Goal: Obtain resource: Download file/media

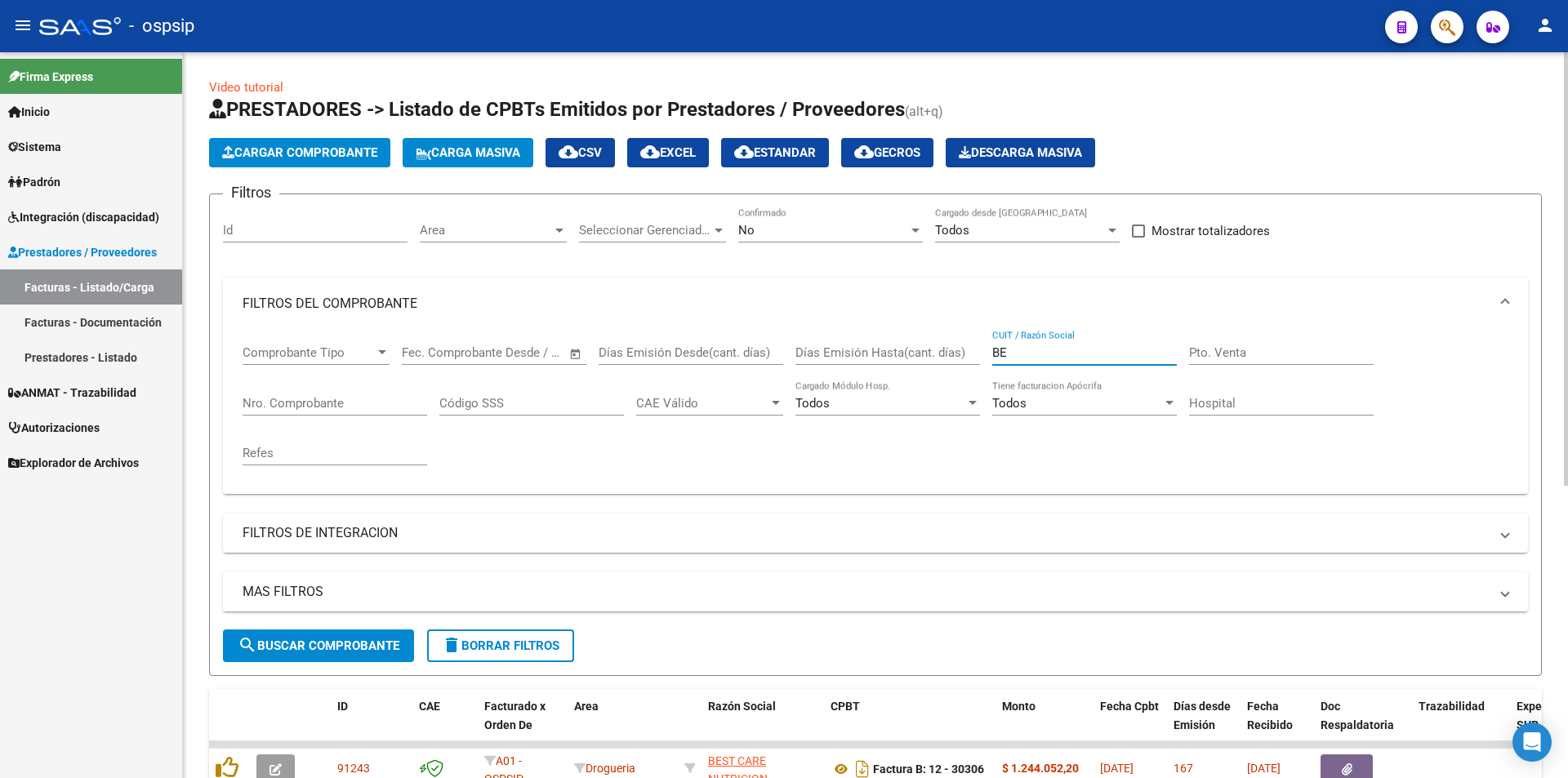
type input "B"
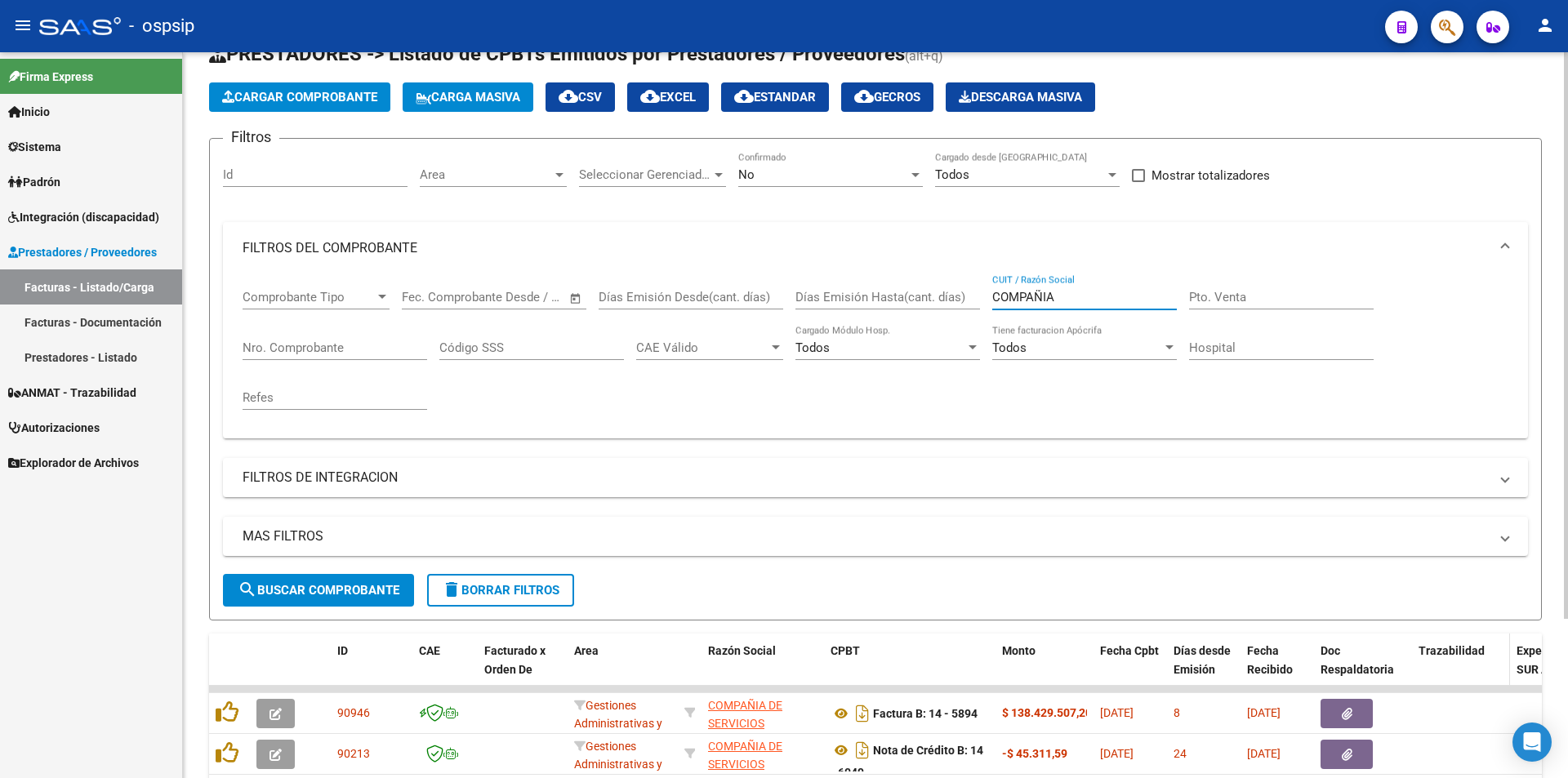
scroll to position [204, 0]
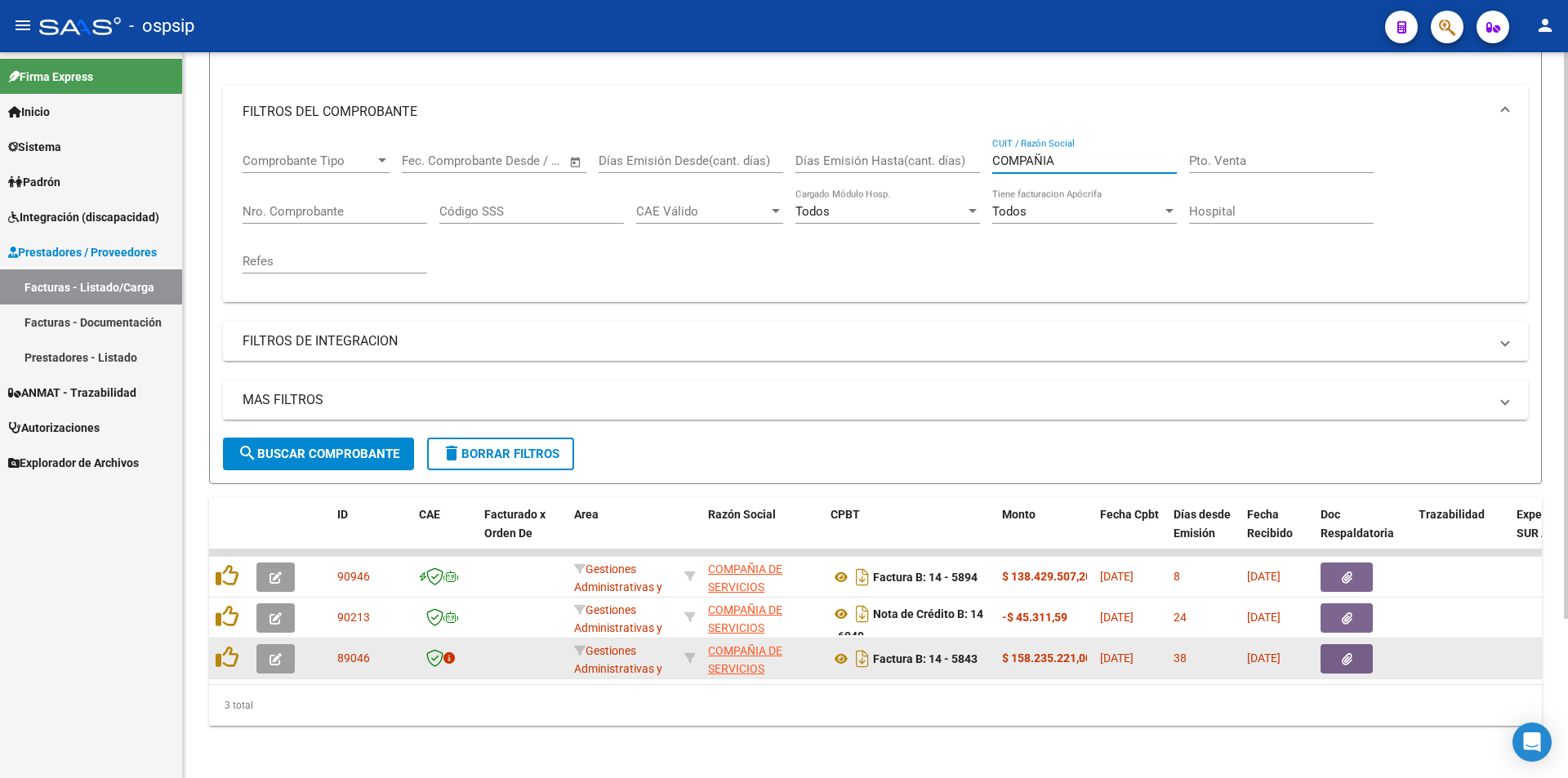
type input "COMPAÑIA"
click at [1348, 653] on icon "button" at bounding box center [1347, 659] width 10 height 12
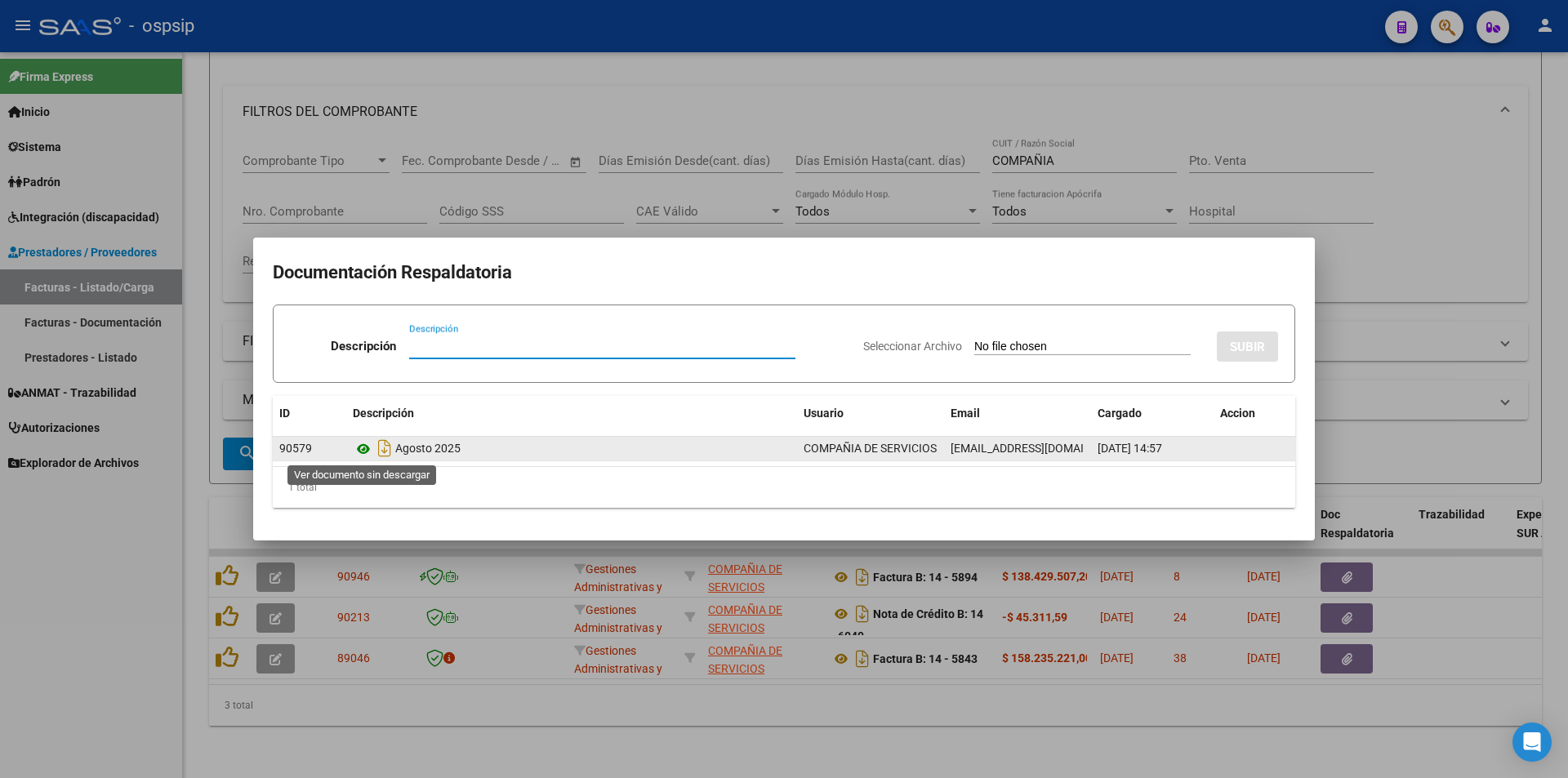
click at [363, 448] on icon at bounding box center [363, 449] width 22 height 20
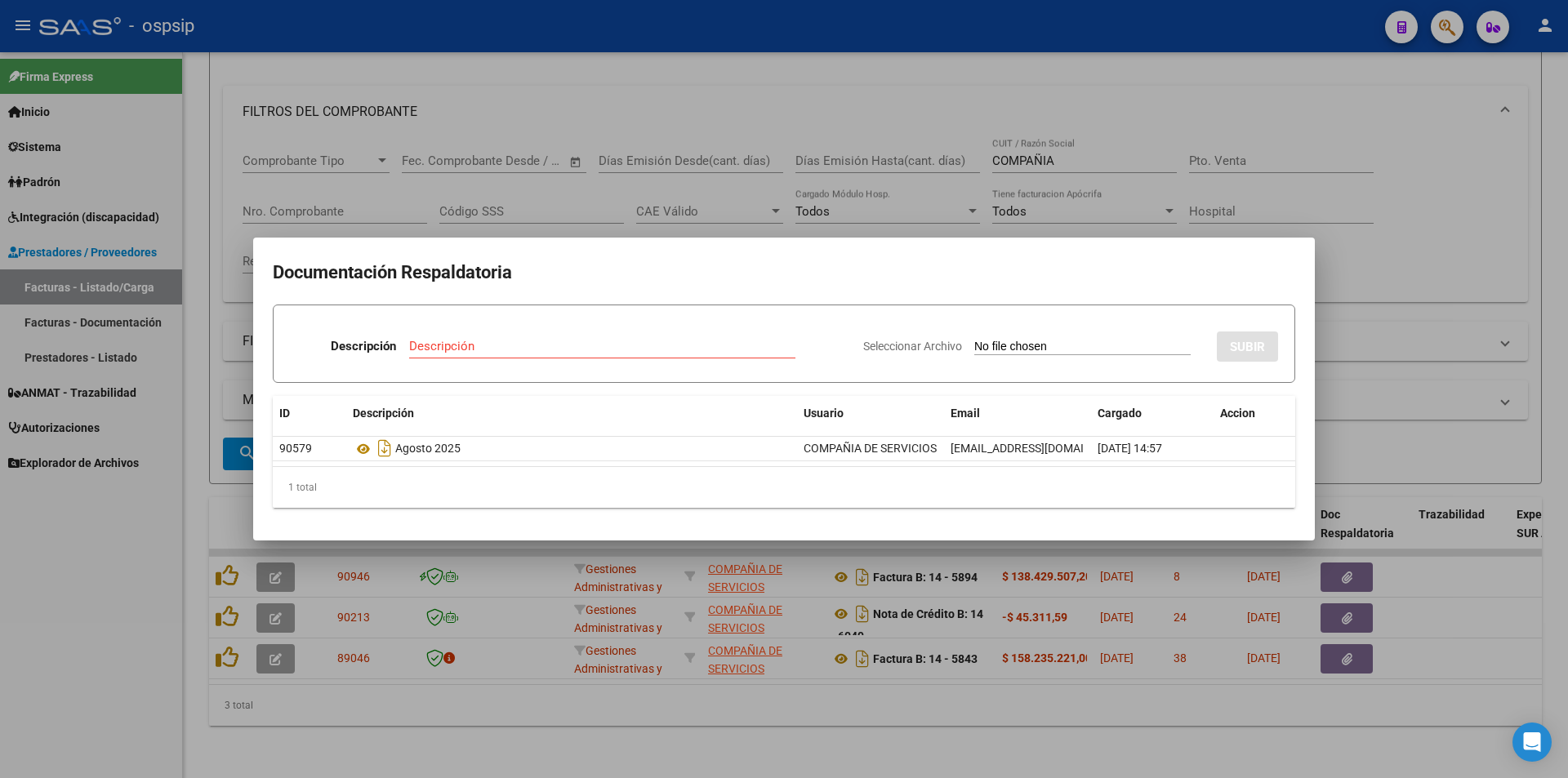
click at [152, 646] on div at bounding box center [784, 389] width 1568 height 778
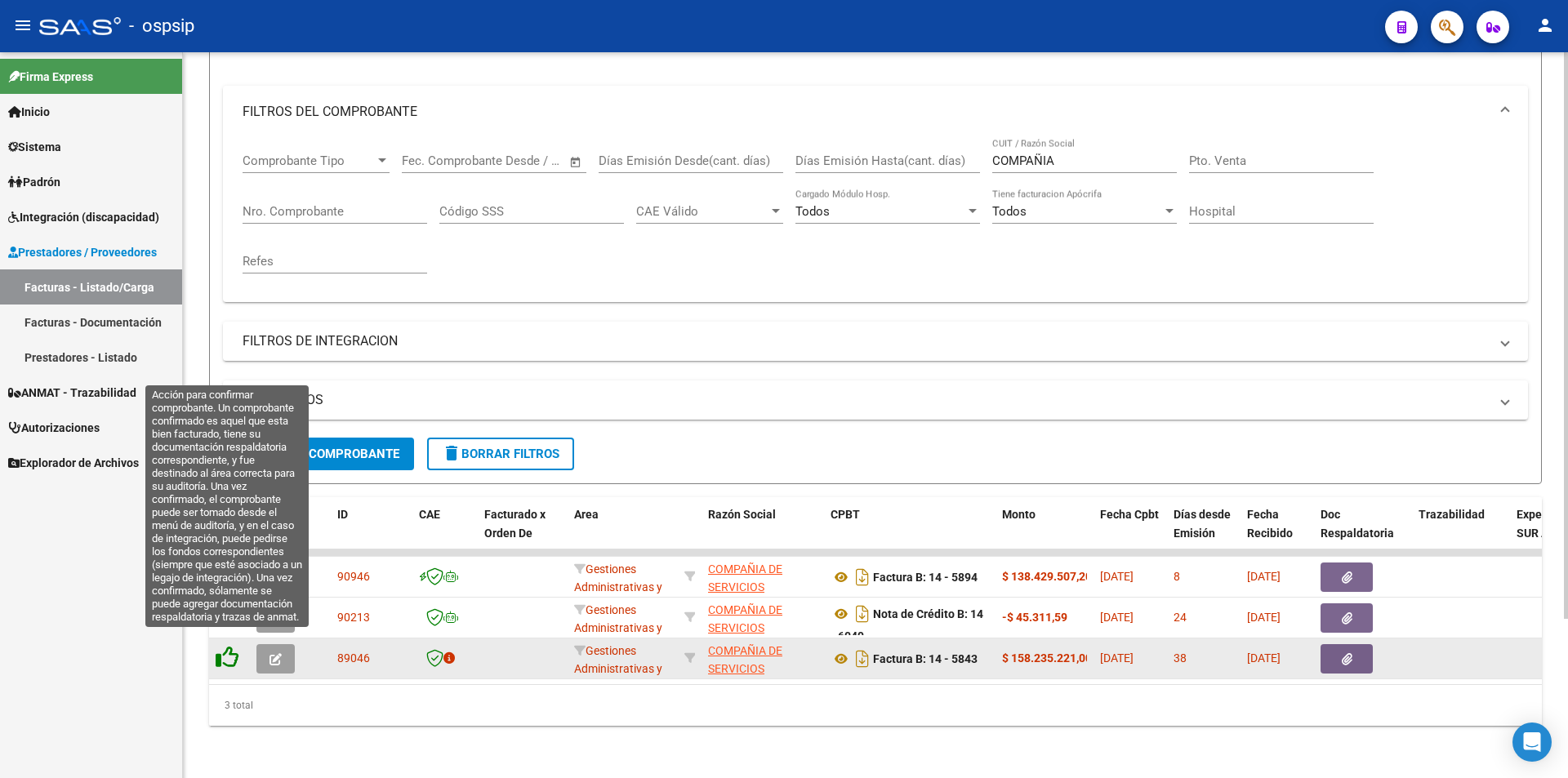
click at [224, 649] on icon at bounding box center [227, 657] width 23 height 23
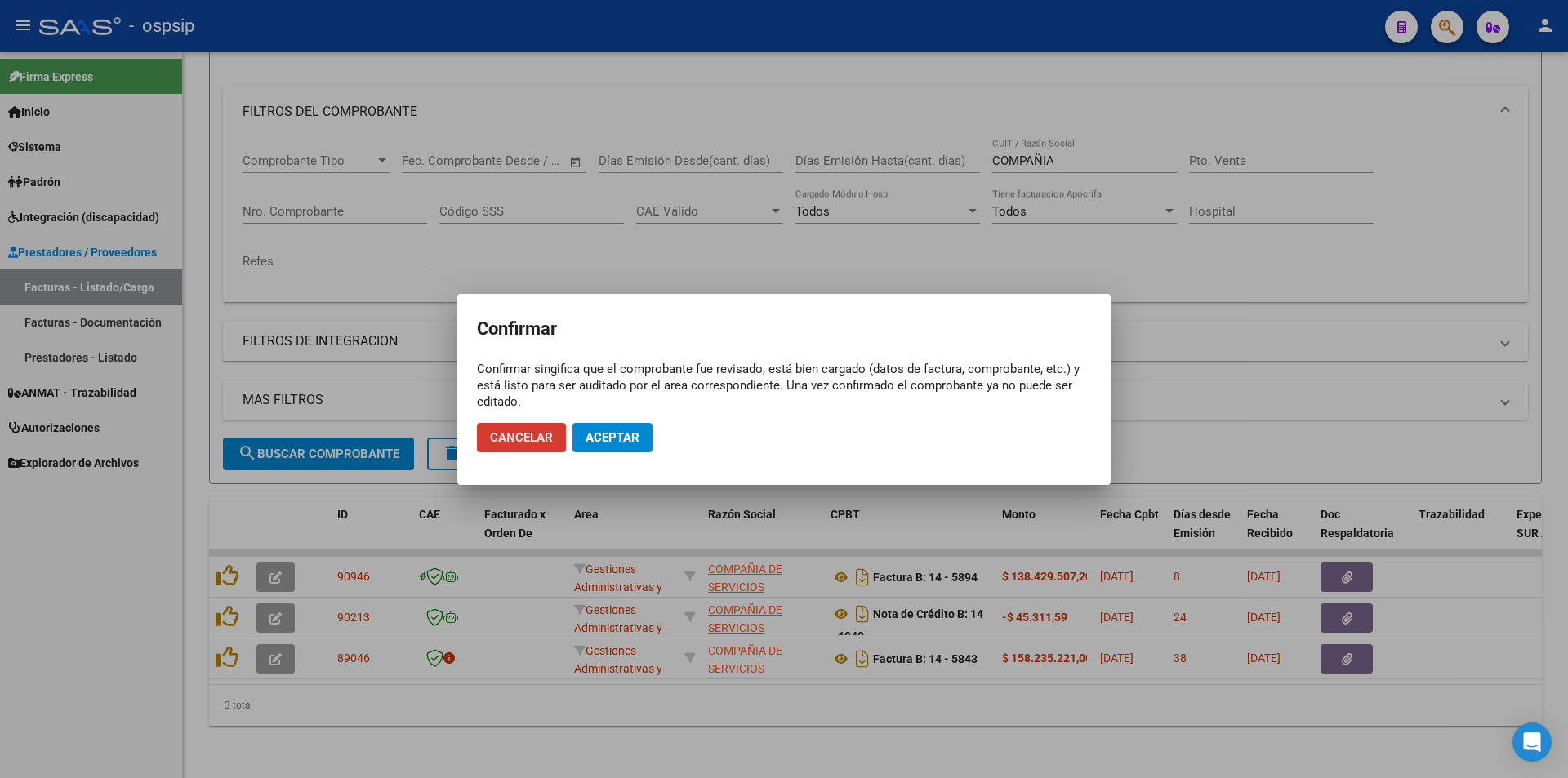
click at [632, 424] on button "Aceptar" at bounding box center [612, 437] width 80 height 29
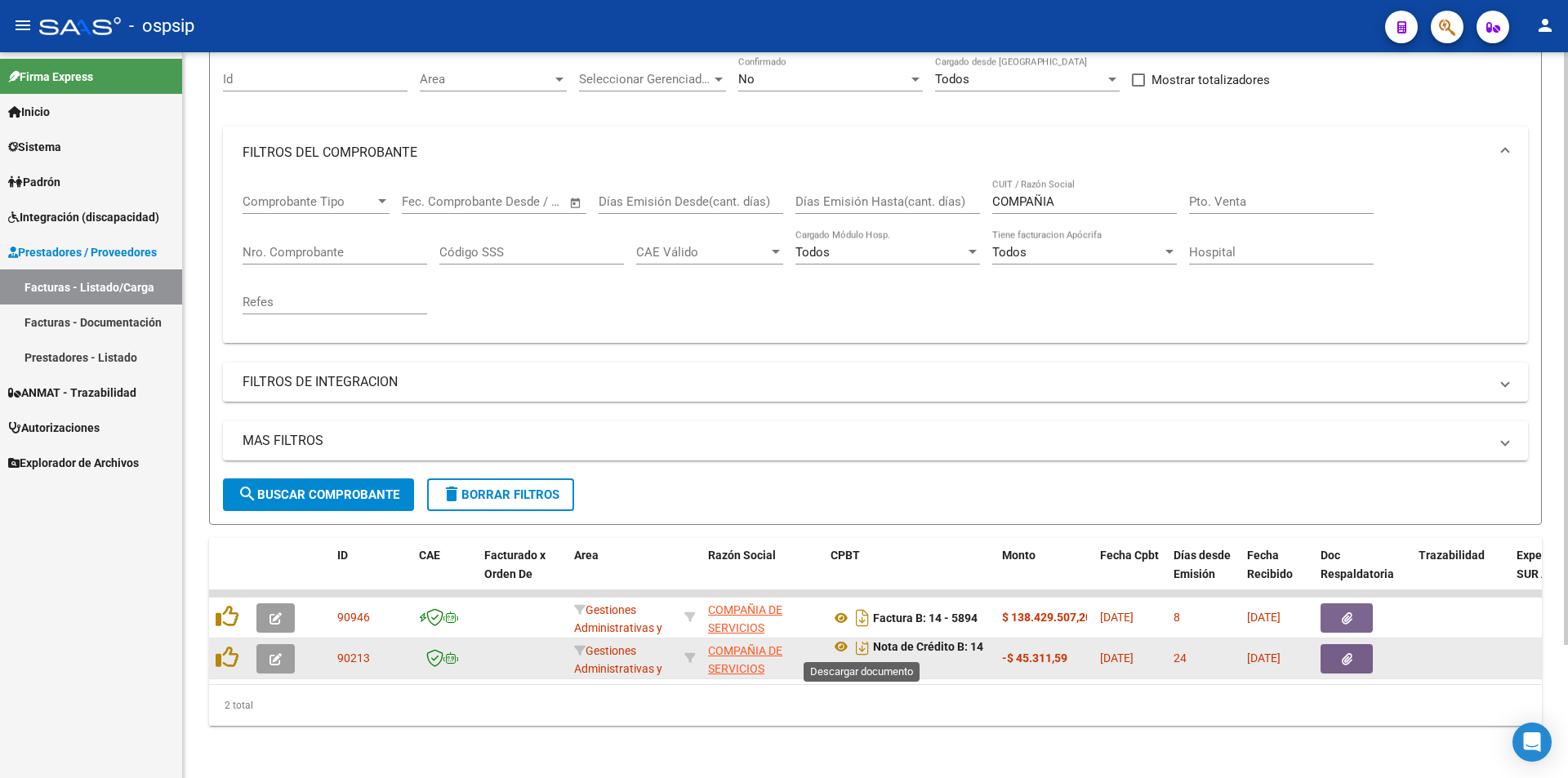
scroll to position [9, 0]
click at [840, 635] on icon at bounding box center [841, 644] width 22 height 20
click at [1351, 653] on icon "button" at bounding box center [1347, 659] width 10 height 12
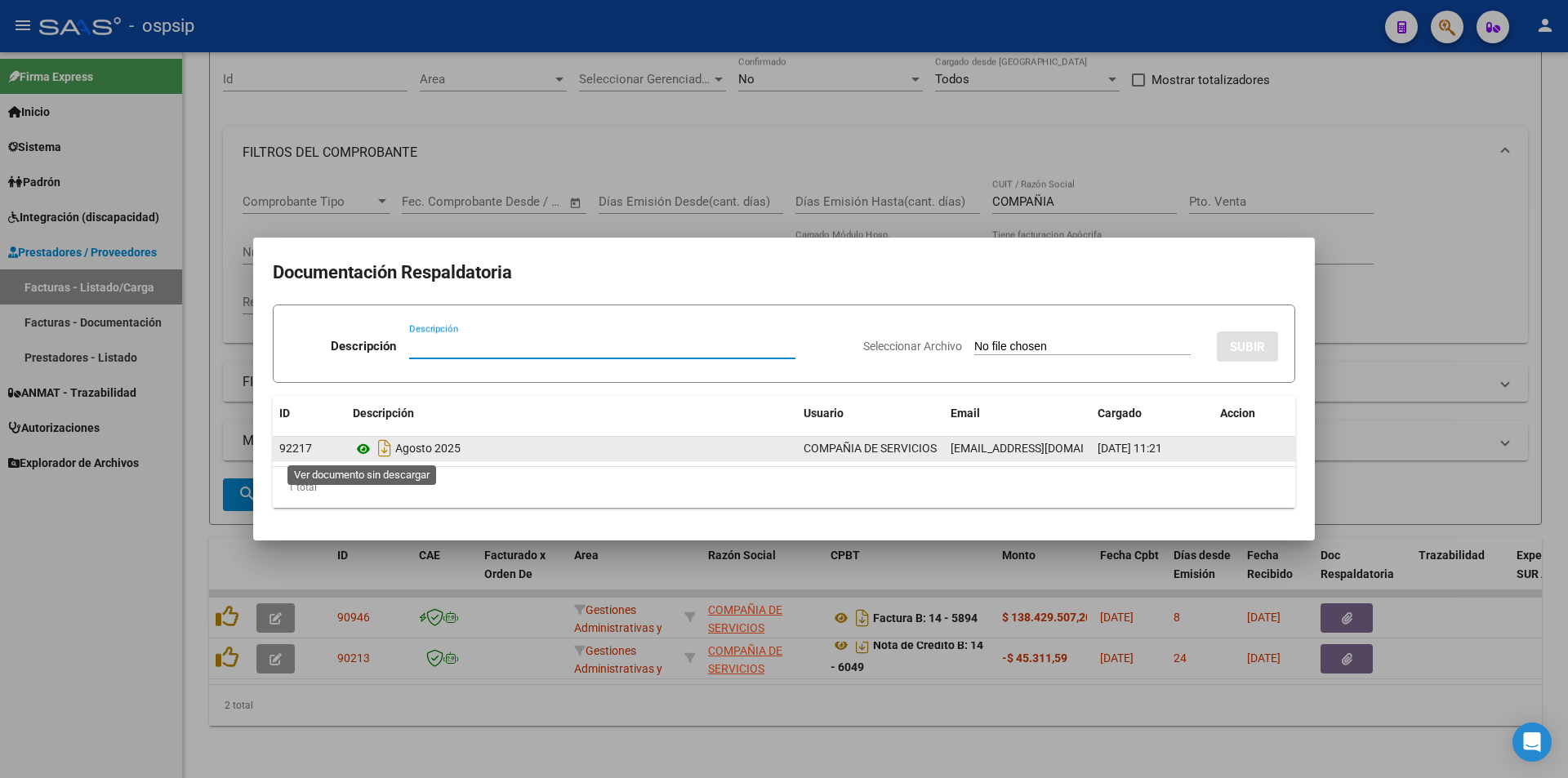
click at [361, 450] on icon at bounding box center [363, 449] width 22 height 20
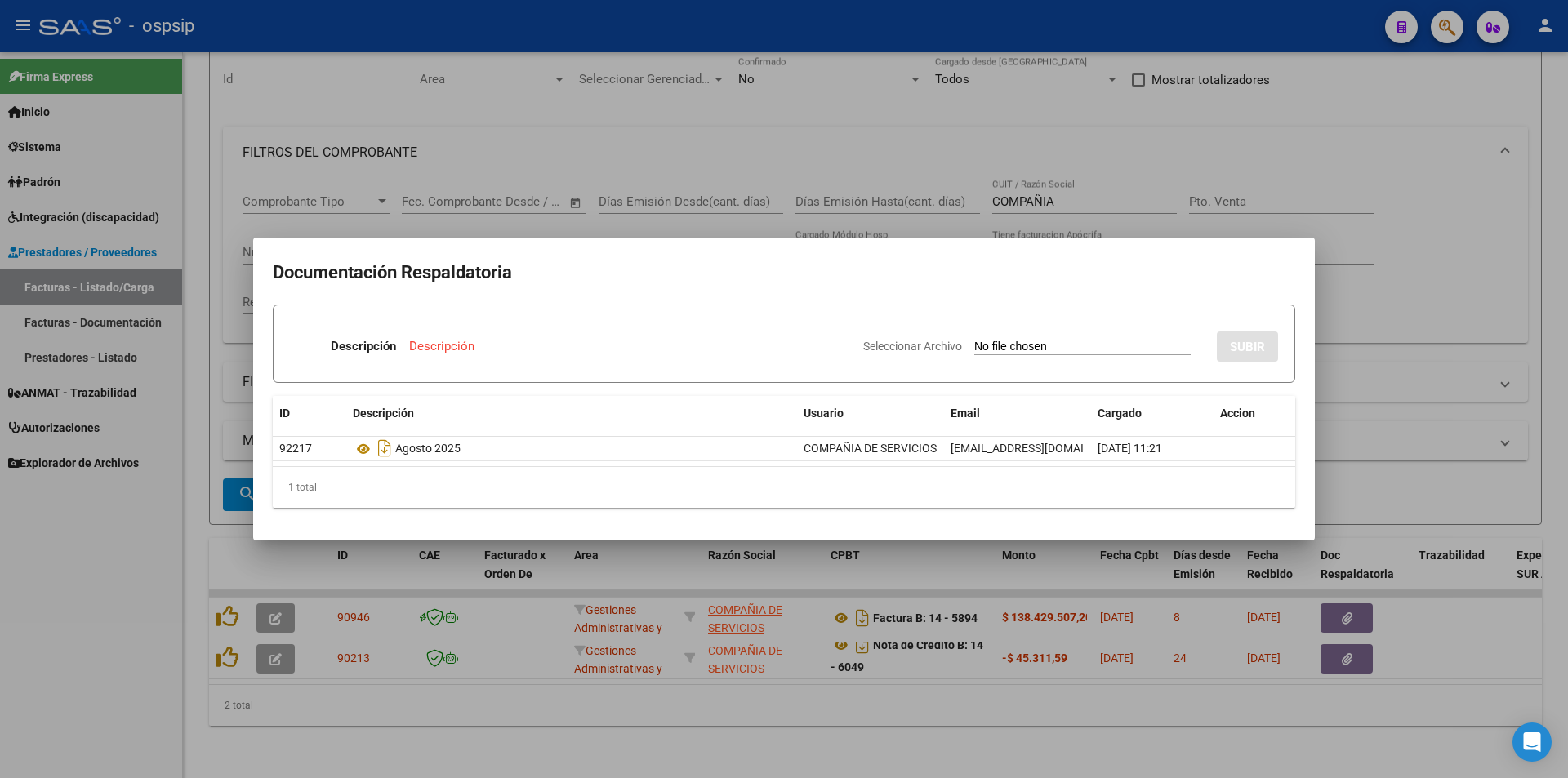
click at [664, 159] on div at bounding box center [784, 389] width 1568 height 778
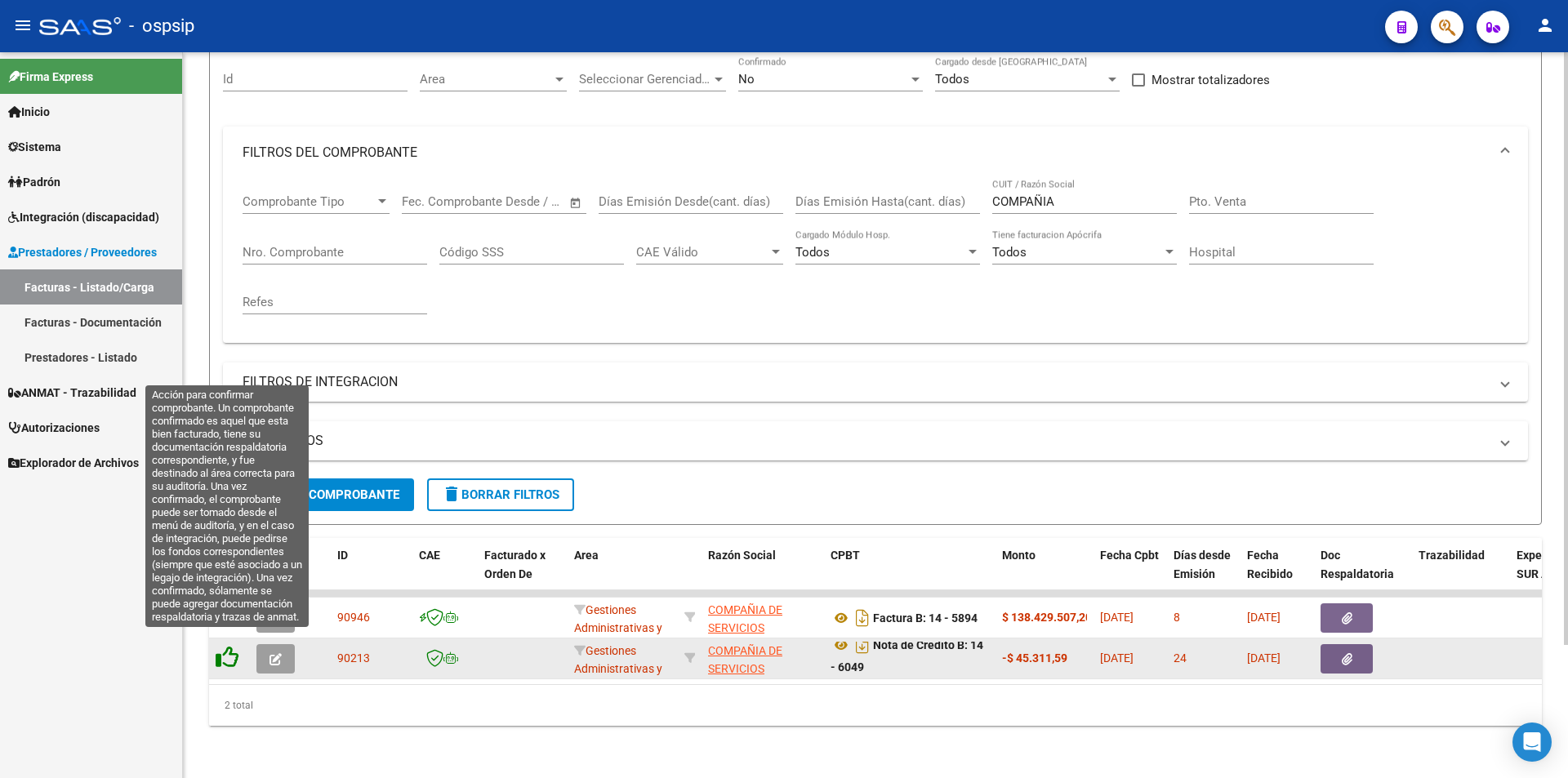
click at [231, 647] on icon at bounding box center [227, 657] width 23 height 23
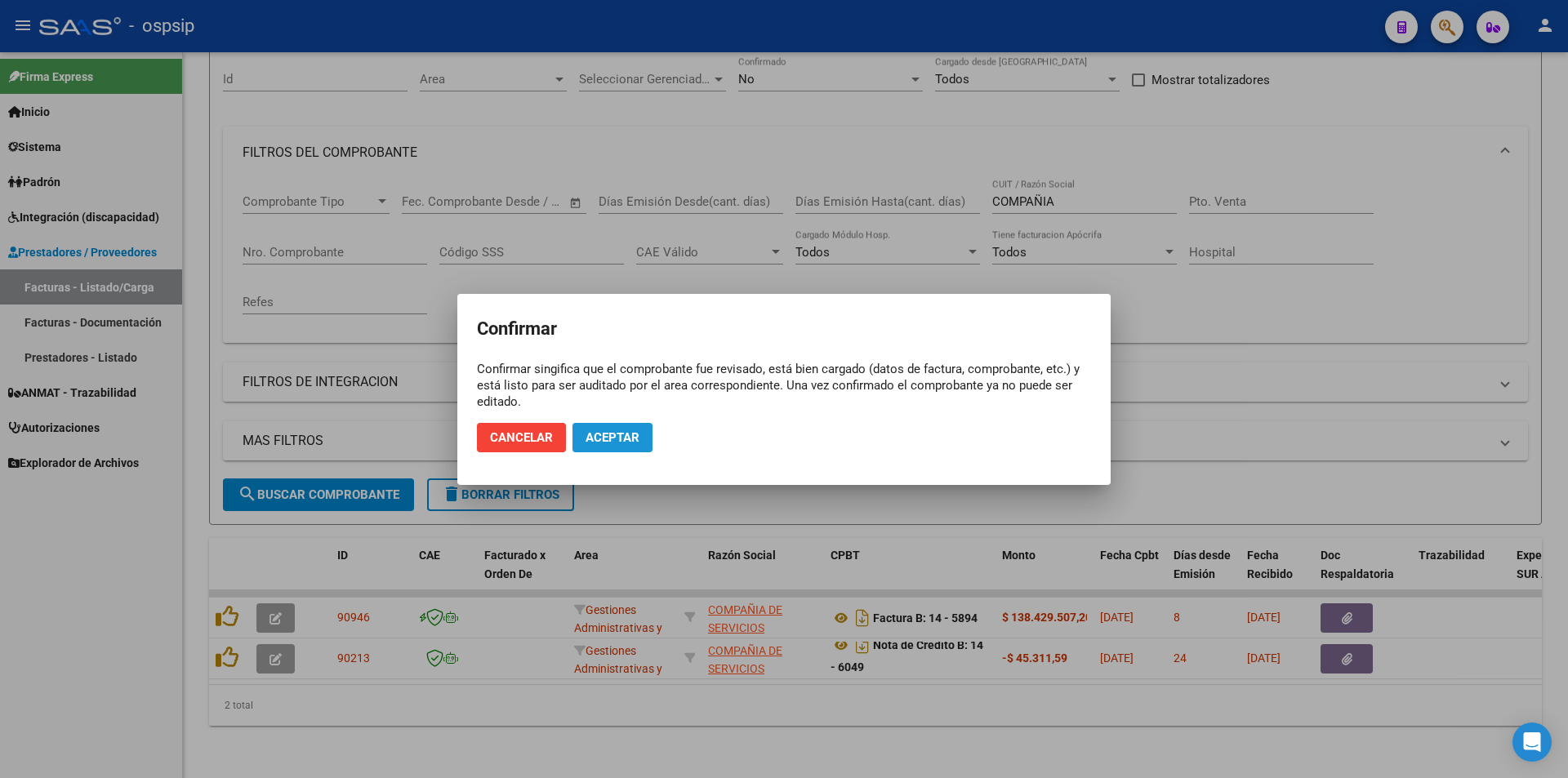
click at [609, 430] on span "Aceptar" at bounding box center [612, 437] width 54 height 15
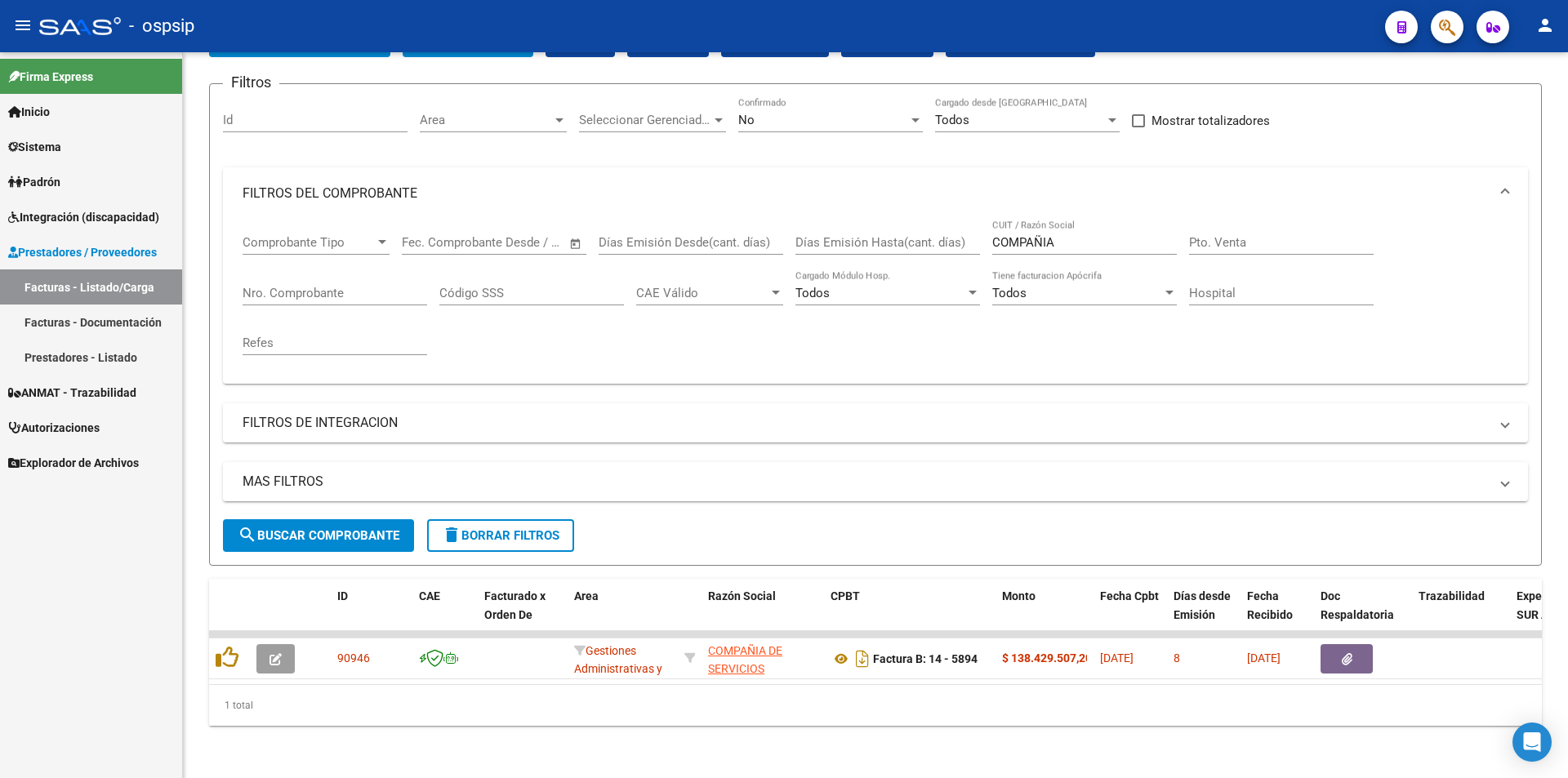
scroll to position [122, 0]
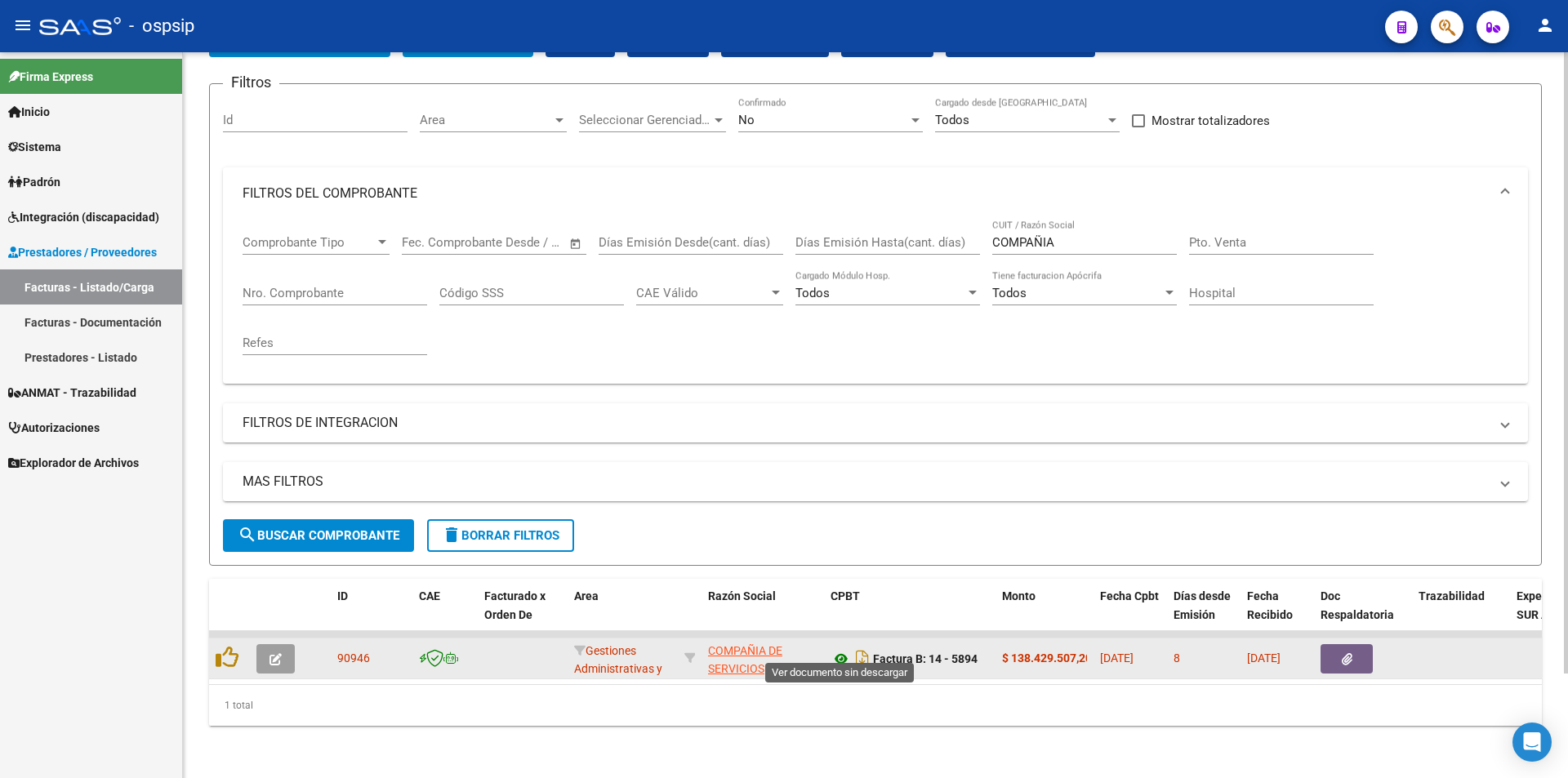
click at [838, 649] on icon at bounding box center [841, 659] width 22 height 20
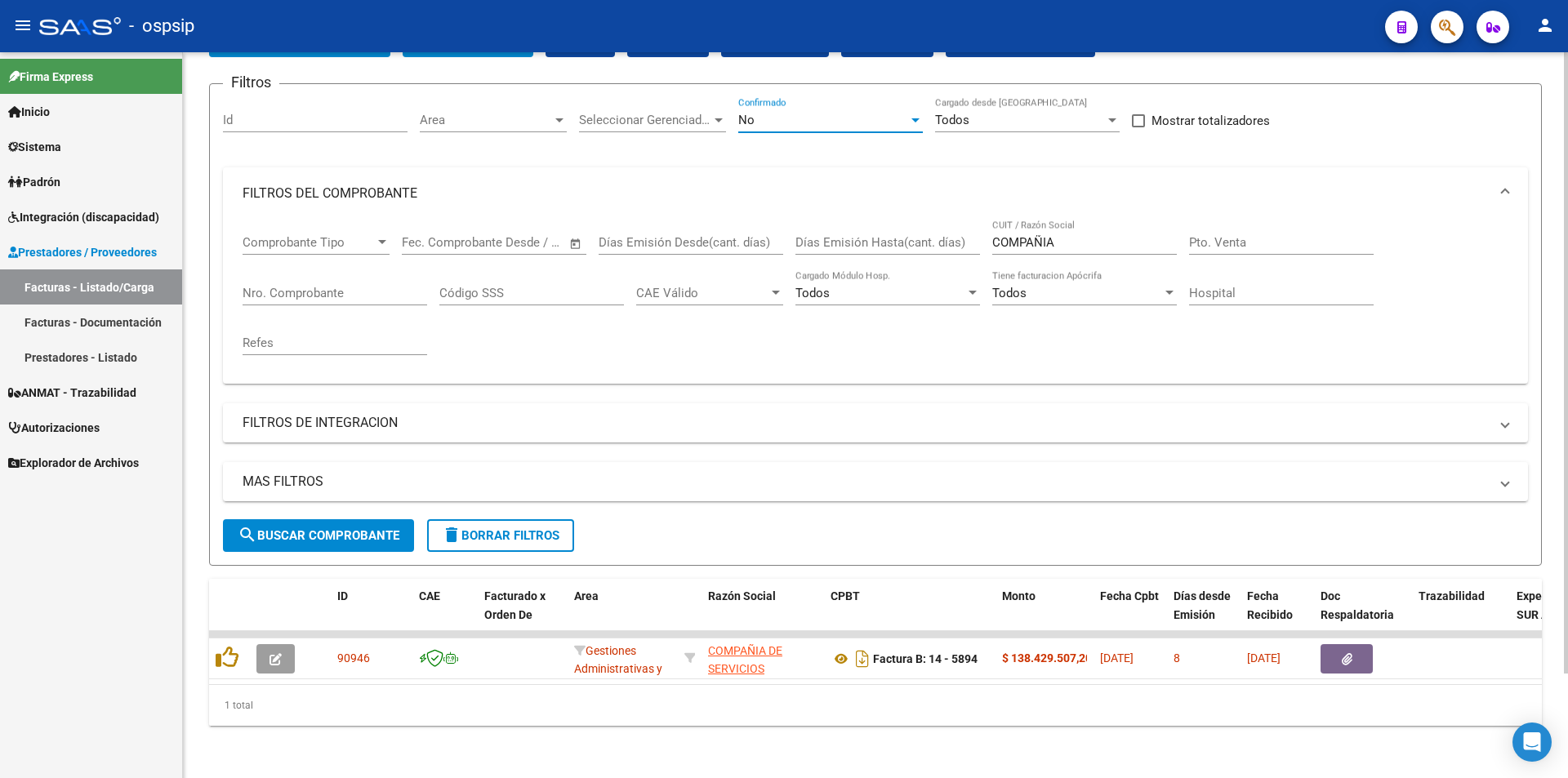
click at [917, 119] on div at bounding box center [916, 120] width 8 height 4
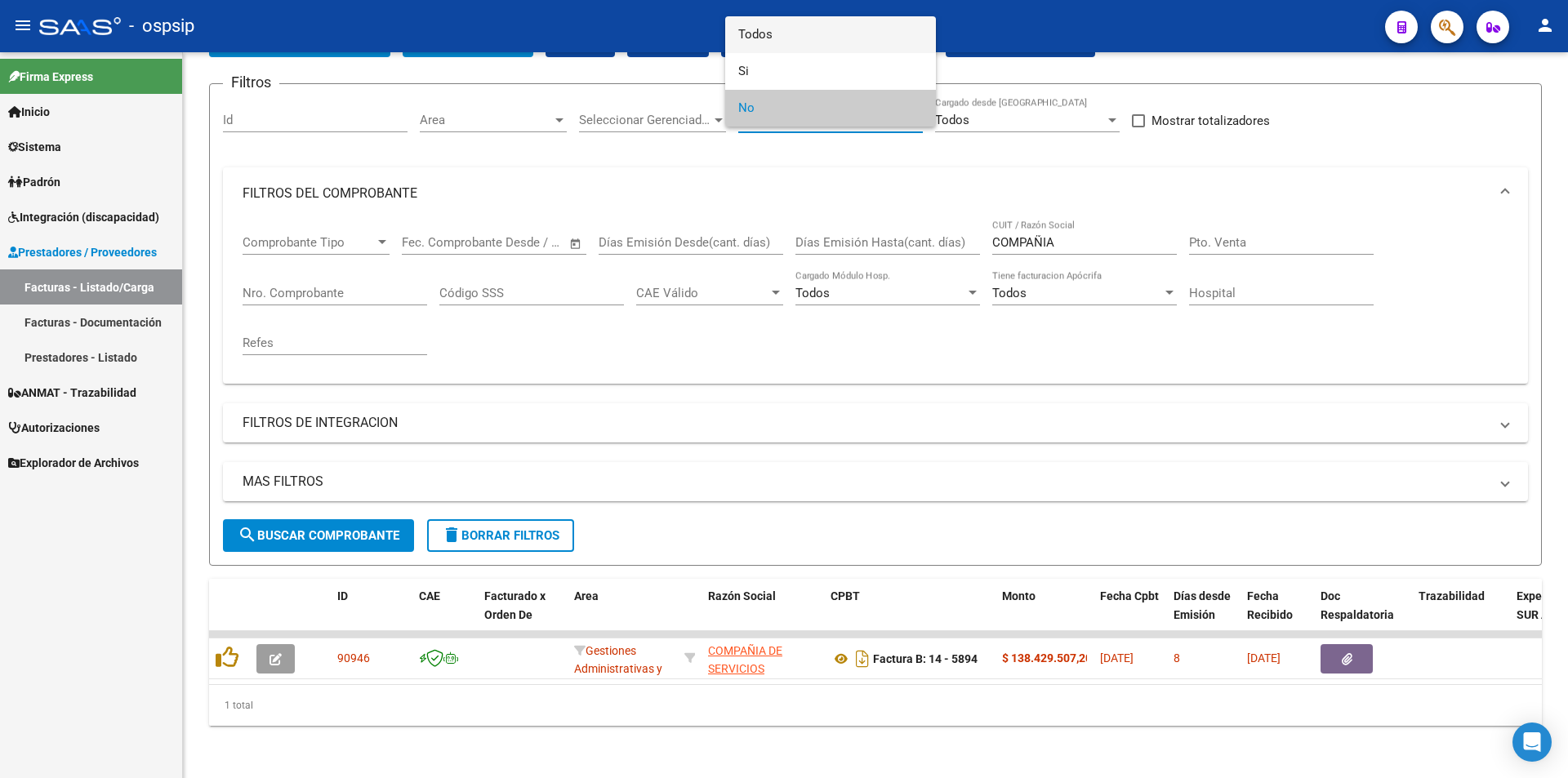
click at [747, 32] on span "Todos" at bounding box center [831, 34] width 184 height 37
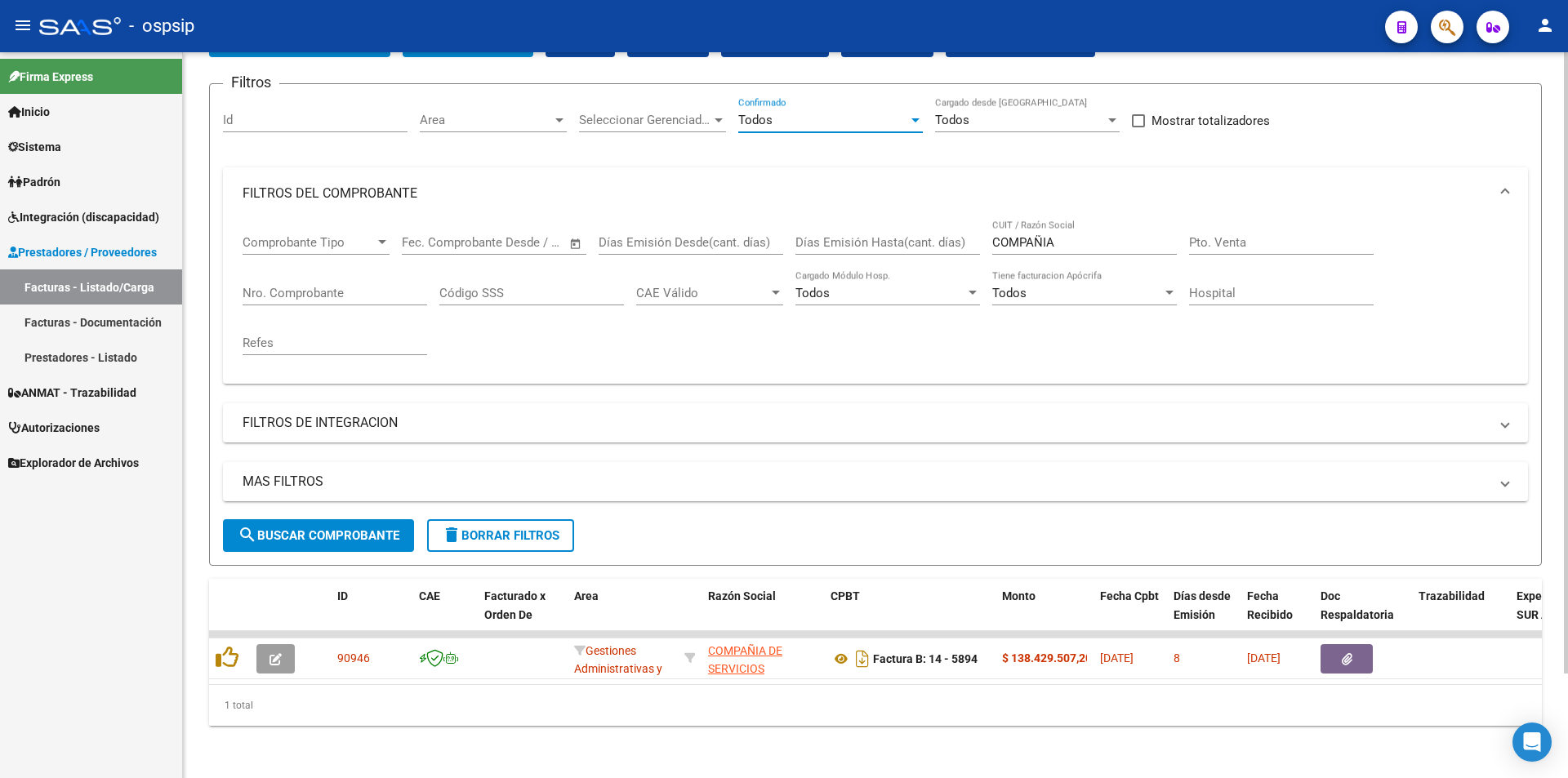
click at [1096, 236] on input "COMPAÑIA" at bounding box center [1084, 243] width 184 height 15
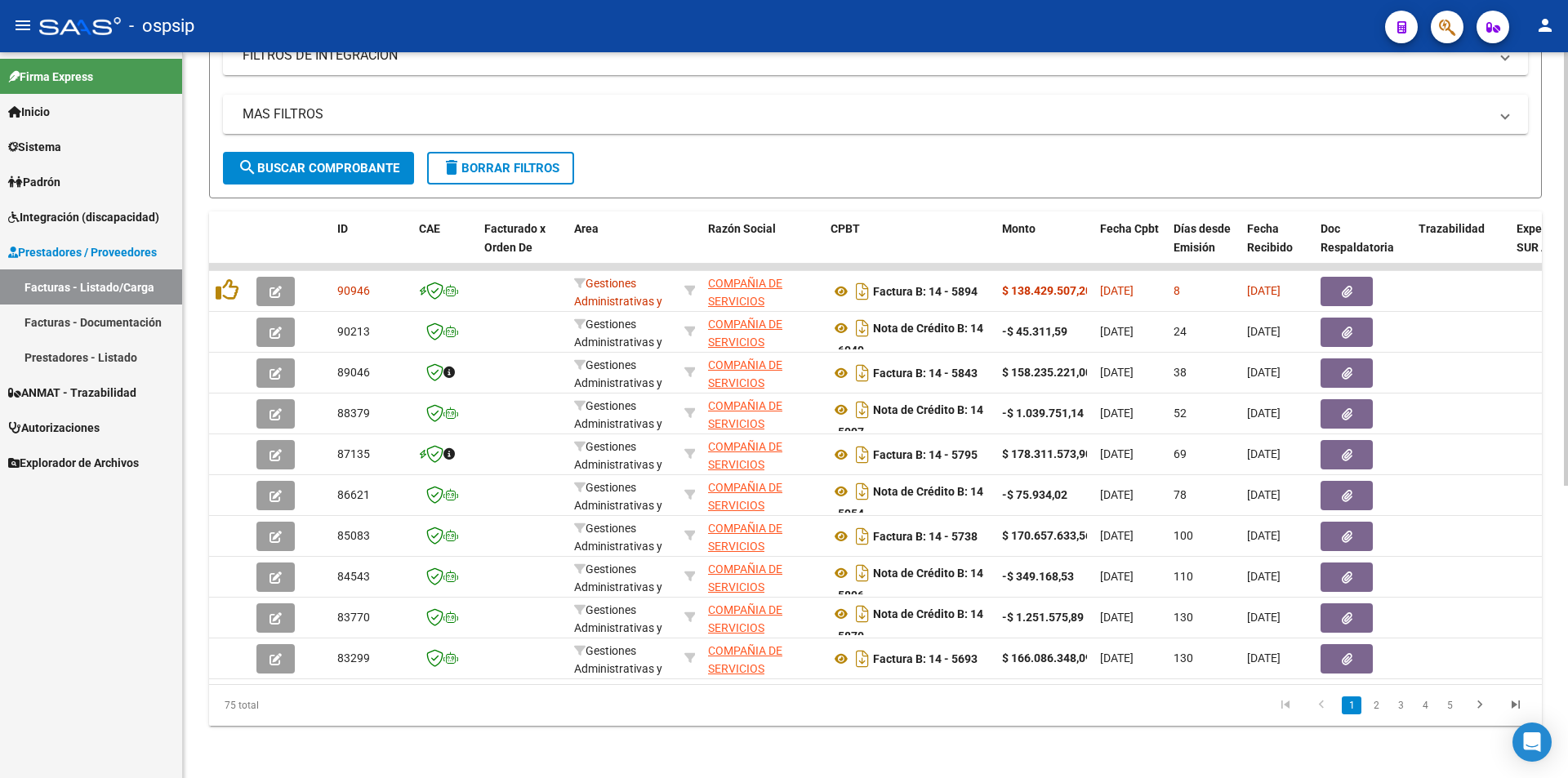
scroll to position [490, 0]
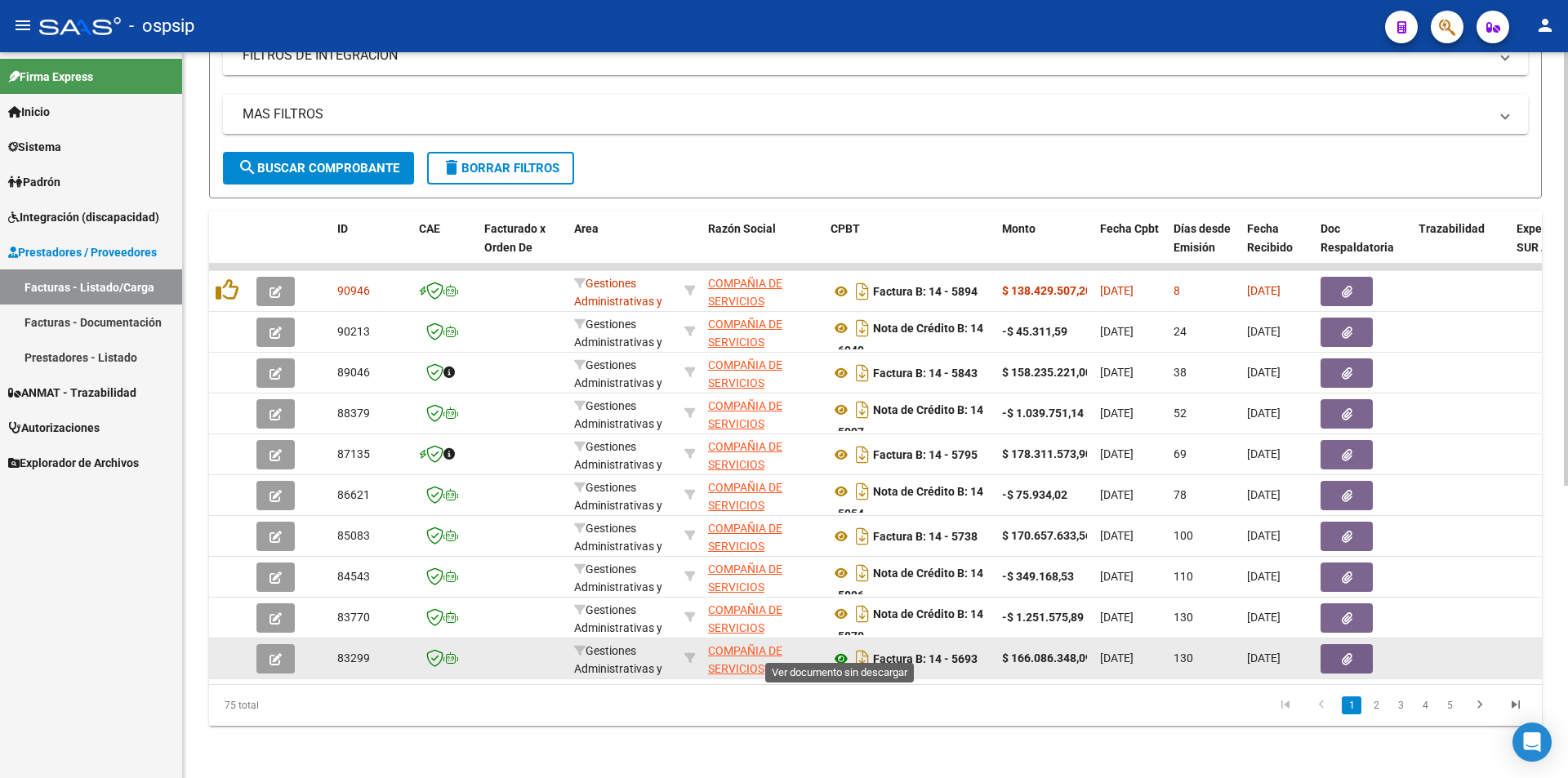
click at [841, 649] on icon at bounding box center [841, 659] width 22 height 20
